Goal: Download file/media

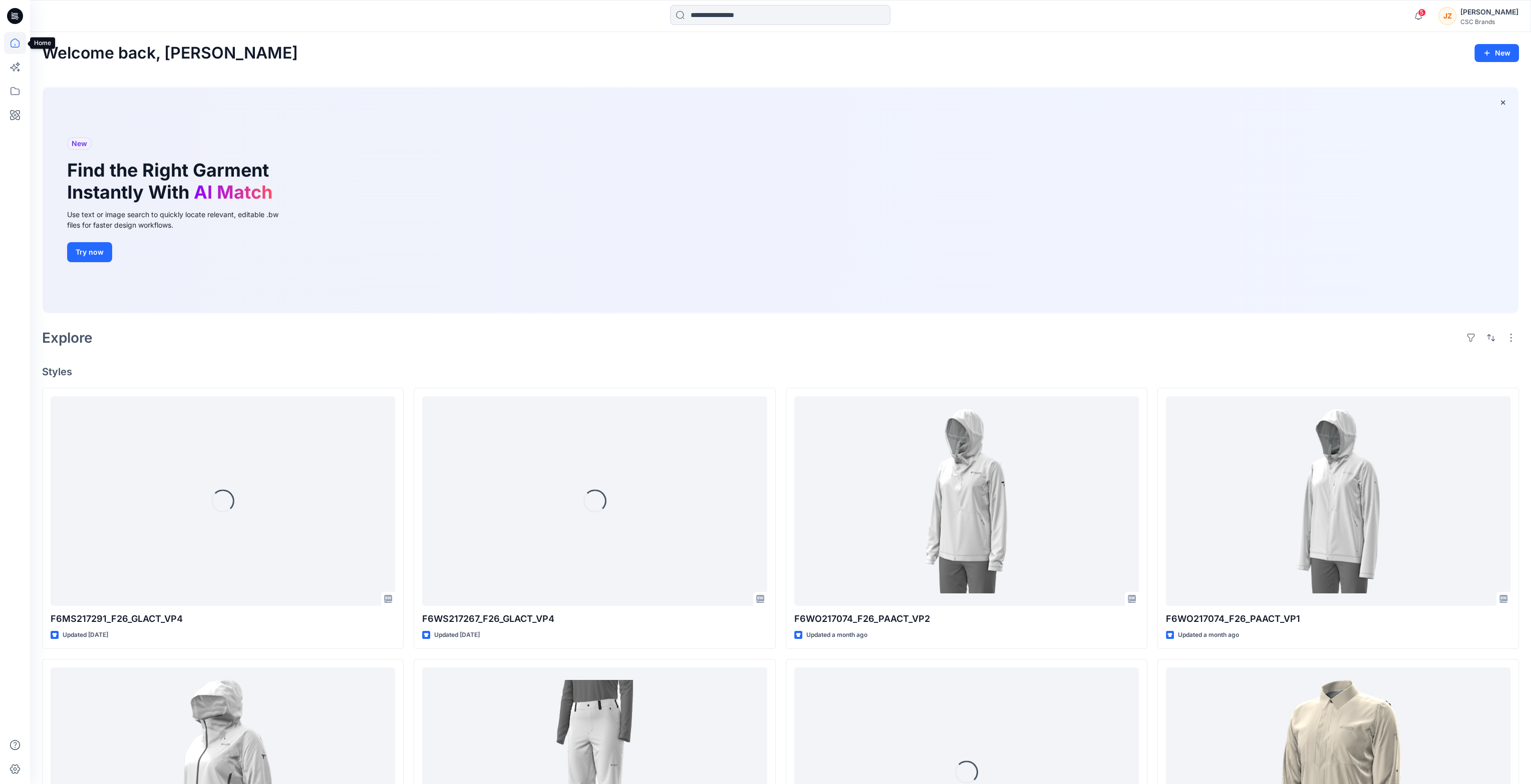
click at [16, 40] on icon at bounding box center [15, 43] width 22 height 22
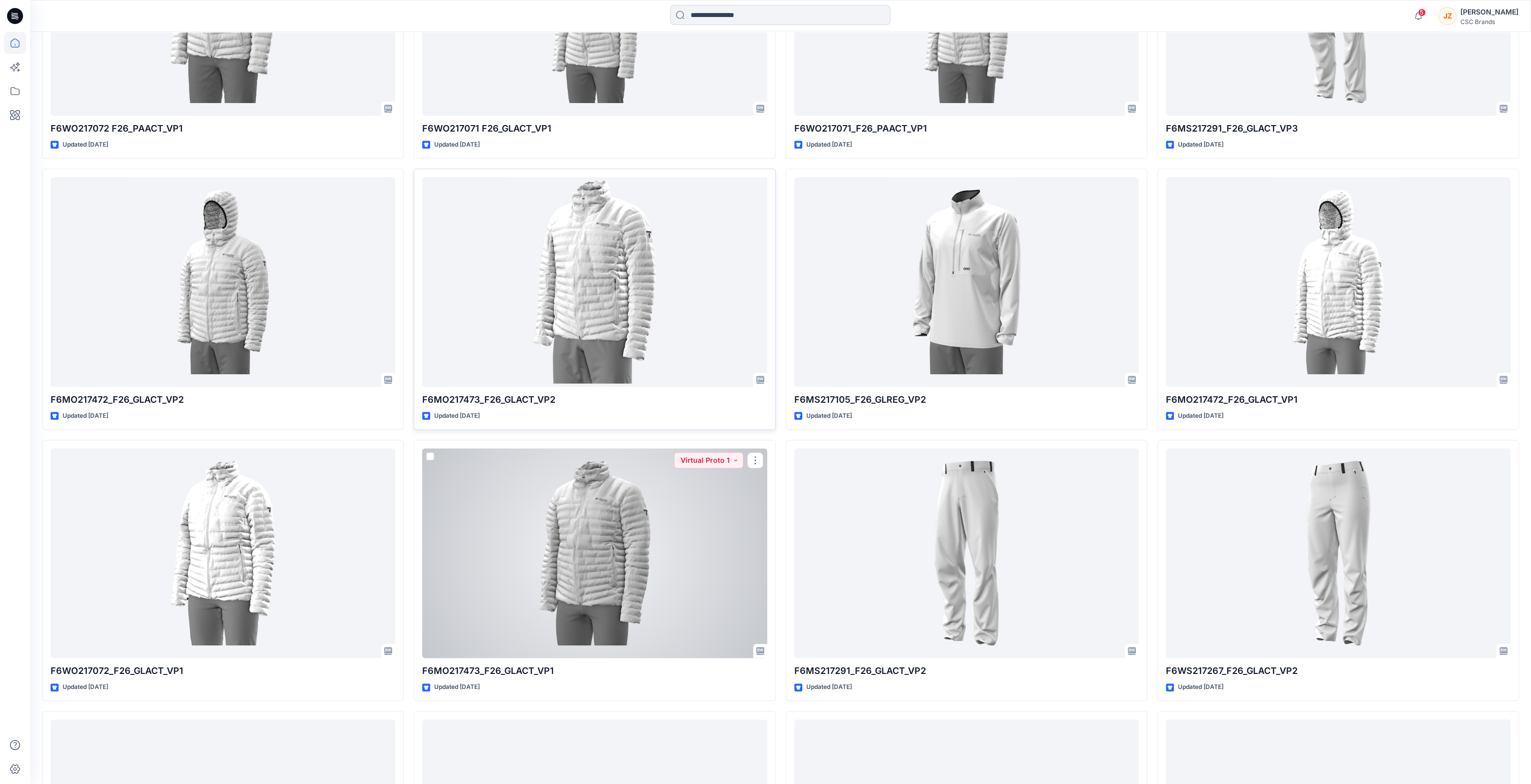
scroll to position [900, 0]
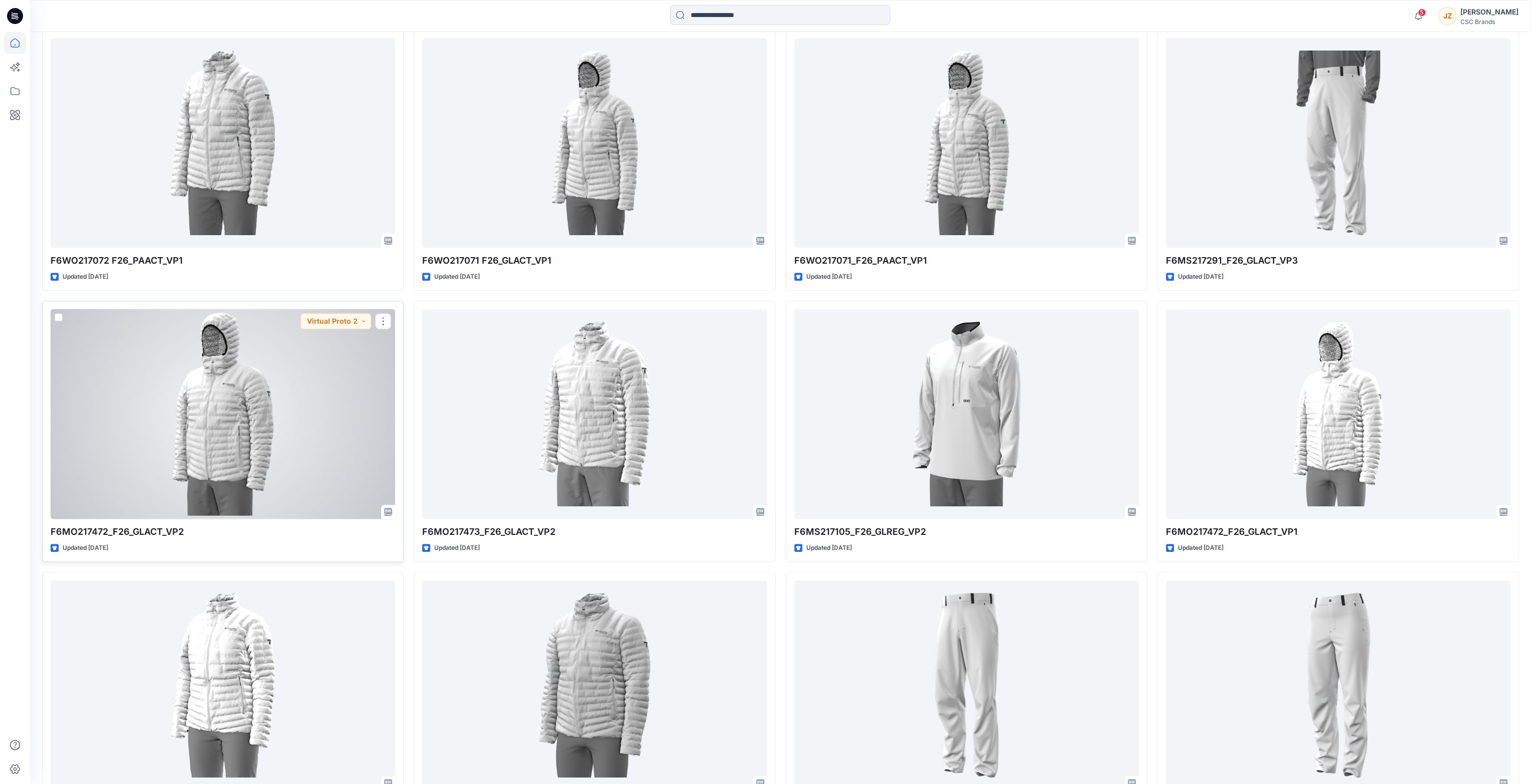
click at [216, 391] on div at bounding box center [223, 413] width 344 height 210
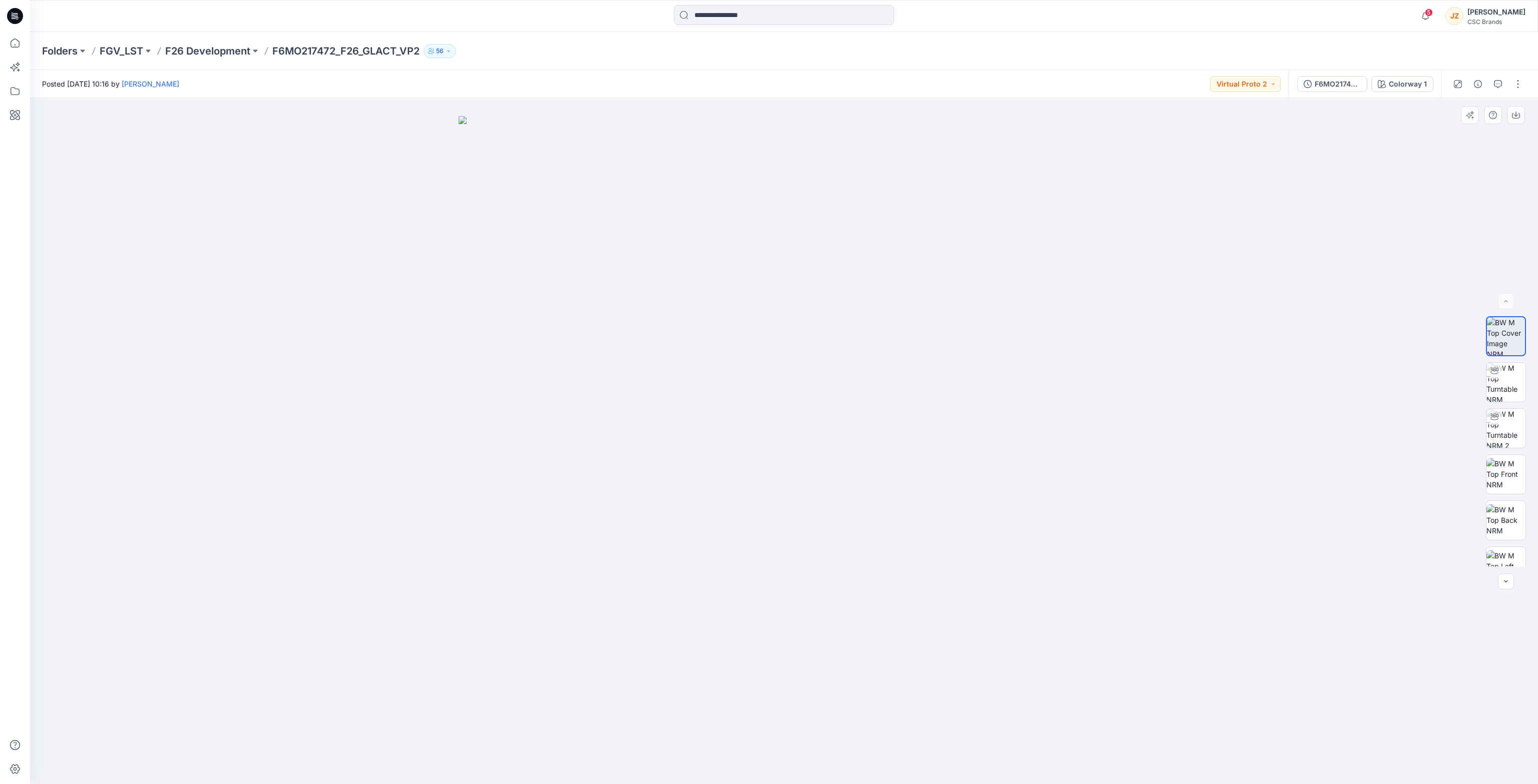
click at [857, 434] on img at bounding box center [784, 450] width 651 height 668
click at [1351, 83] on div "F6MO217472_F26_GLACT_VP2" at bounding box center [1337, 84] width 46 height 11
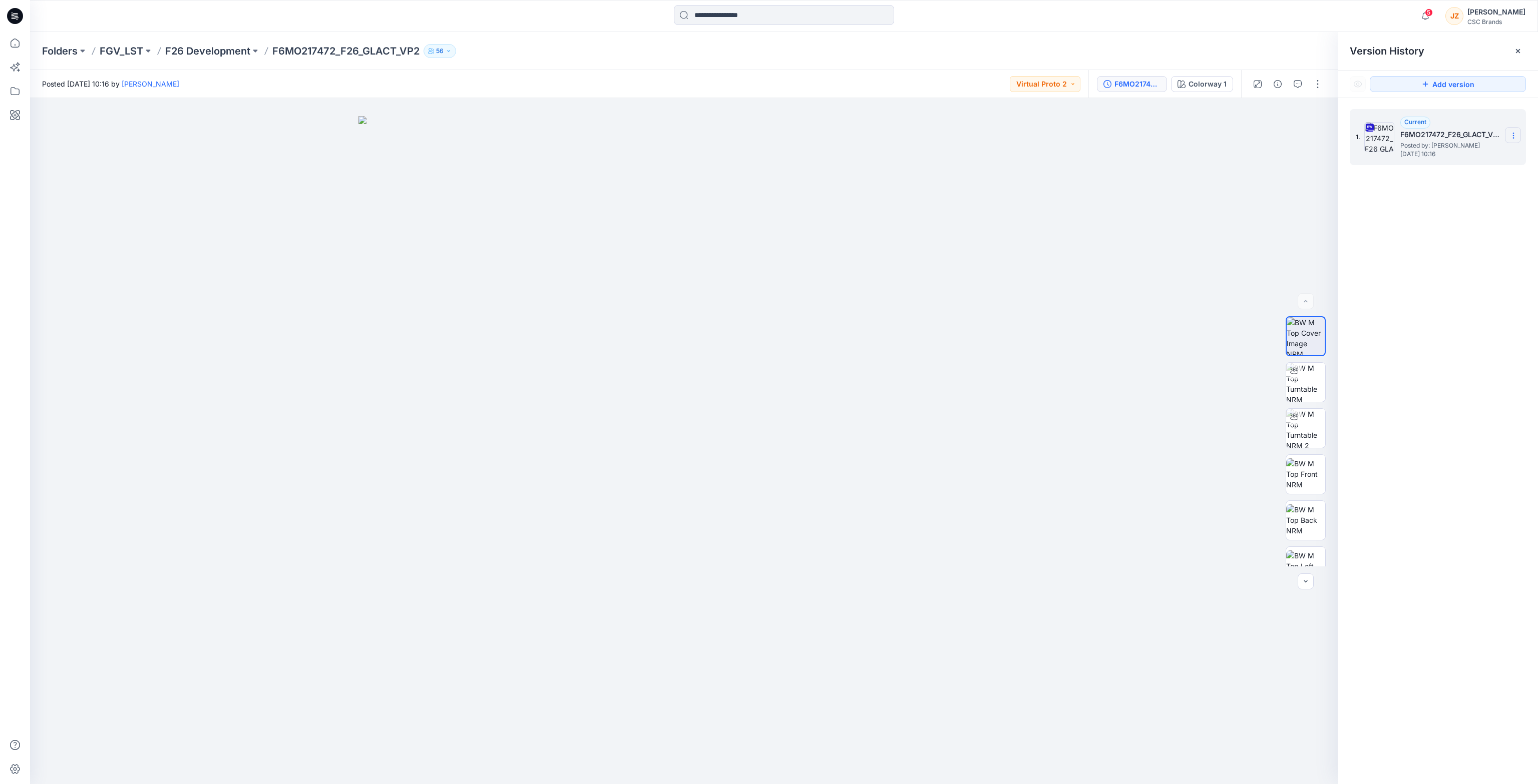
click at [1513, 129] on section at bounding box center [1512, 134] width 16 height 16
click at [1472, 157] on span "Download Source BW File" at bounding box center [1462, 154] width 84 height 12
click at [1471, 366] on div "1. Current F6MO217472_F26_GLACT_VP2 Posted by: [PERSON_NAME] [DATE] 10:16" at bounding box center [1437, 448] width 200 height 701
click at [1473, 305] on div "1. Current F6MO217472_F26_GLACT_VP2 Posted by: [PERSON_NAME] [DATE] 10:16" at bounding box center [1437, 448] width 200 height 701
click at [441, 50] on p "56" at bounding box center [439, 51] width 7 height 11
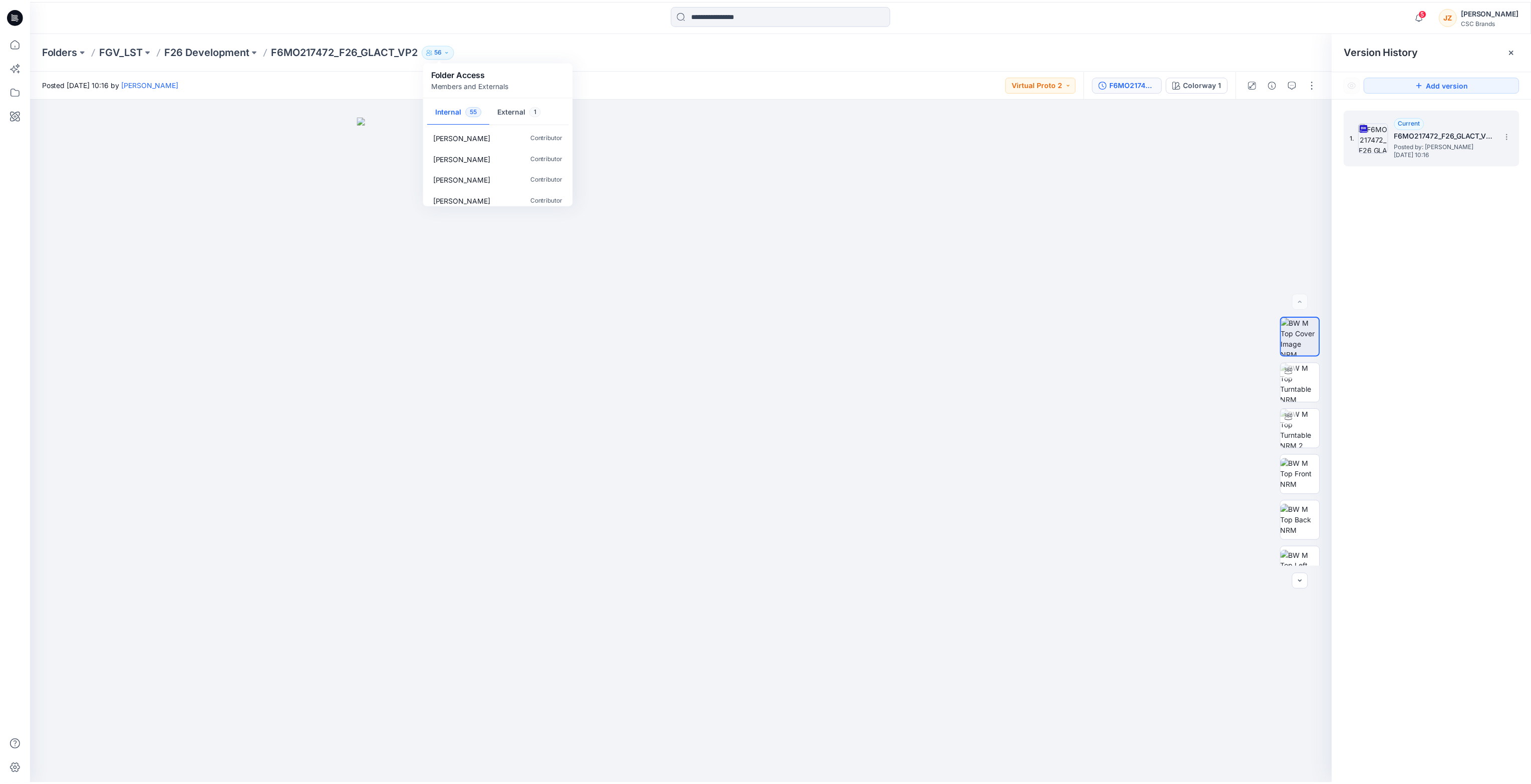
scroll to position [900, 0]
click at [1430, 300] on div "1. Current F6MO217472_F26_GLACT_VP2 Posted by: [PERSON_NAME] [DATE] 10:16" at bounding box center [1438, 448] width 200 height 701
click at [19, 43] on icon at bounding box center [15, 43] width 9 height 9
